Goal: Transaction & Acquisition: Purchase product/service

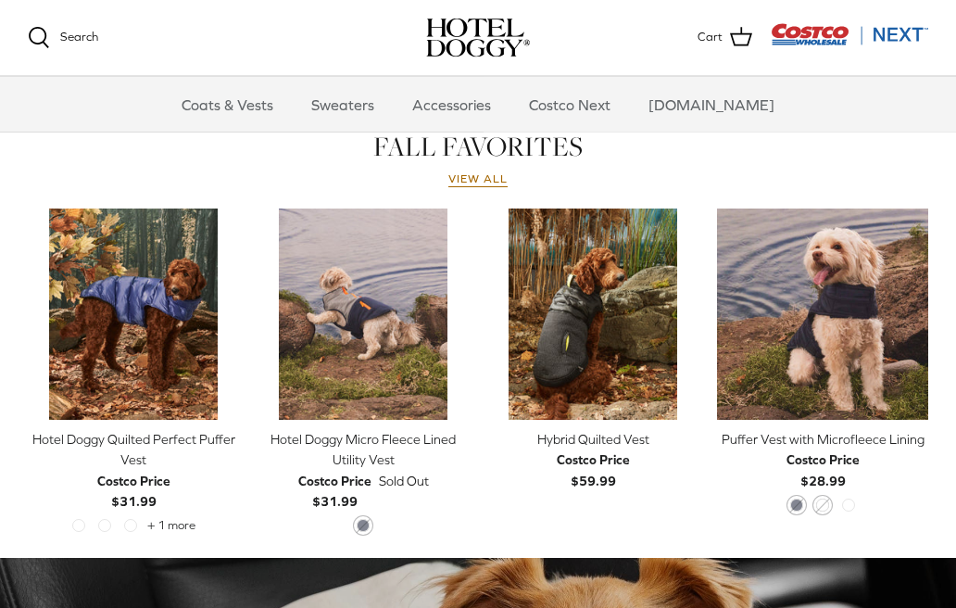
scroll to position [810, 0]
click at [926, 307] on link "Right" at bounding box center [914, 314] width 28 height 28
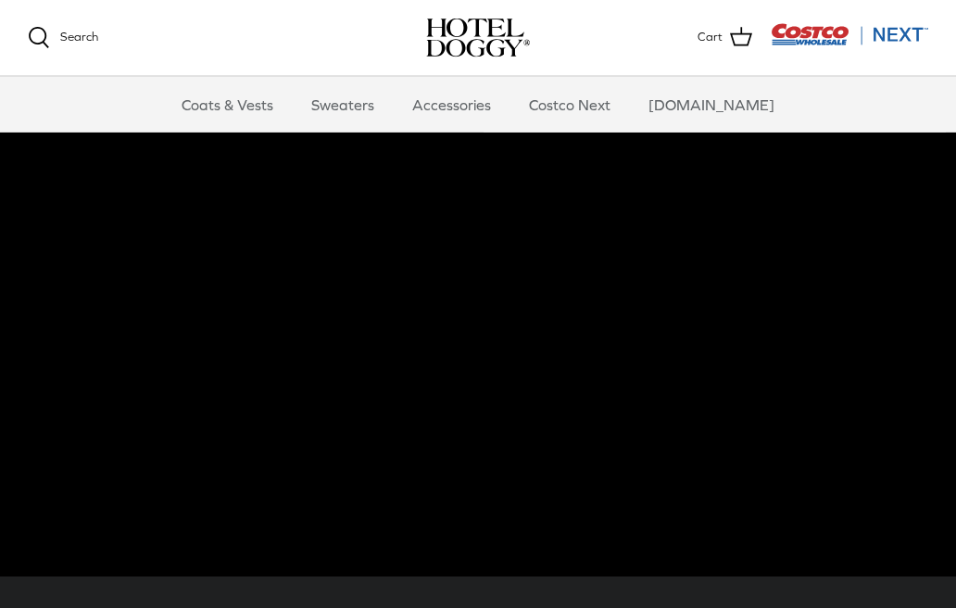
scroll to position [0, 0]
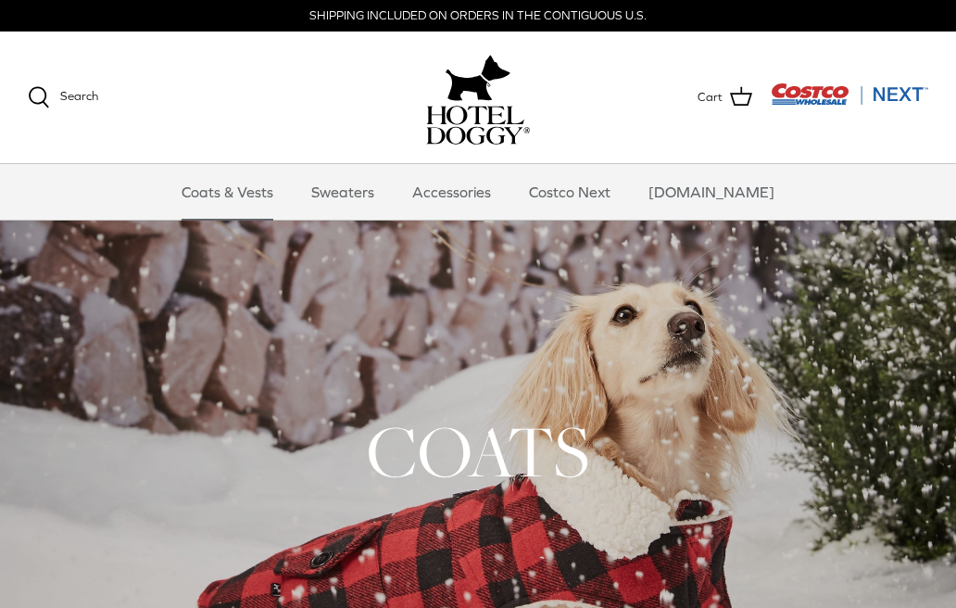
click at [358, 189] on link "Sweaters" at bounding box center [343, 192] width 96 height 56
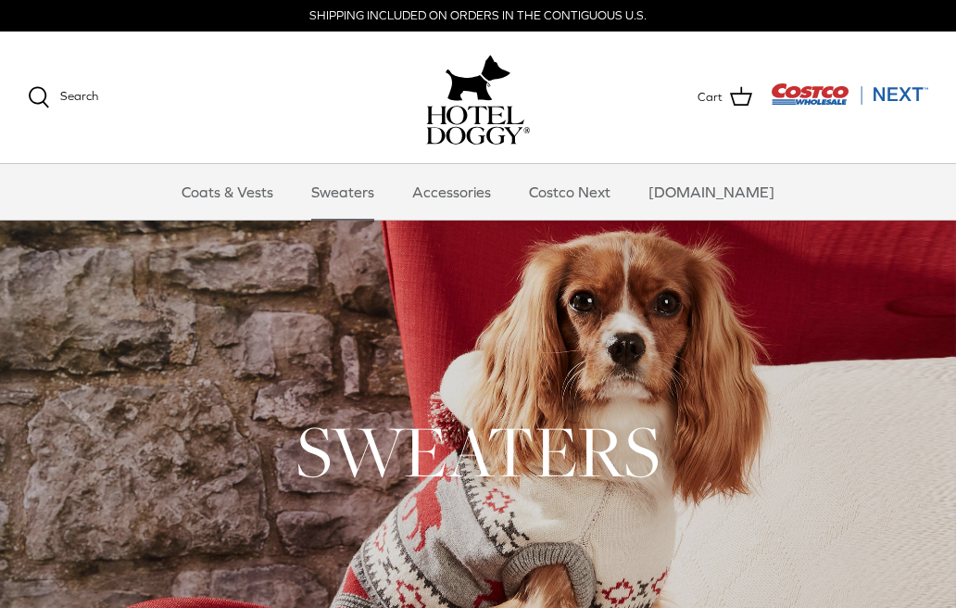
click at [846, 374] on div at bounding box center [478, 450] width 956 height 461
click at [490, 211] on link "Accessories" at bounding box center [451, 192] width 112 height 56
